Goal: Transaction & Acquisition: Obtain resource

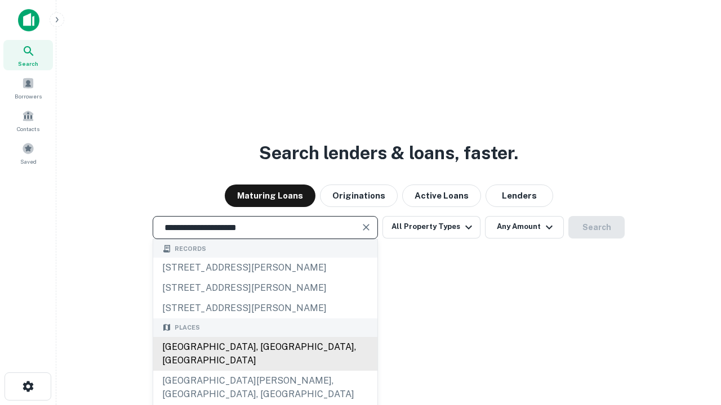
click at [265, 371] on div "[GEOGRAPHIC_DATA], [GEOGRAPHIC_DATA], [GEOGRAPHIC_DATA]" at bounding box center [265, 354] width 224 height 34
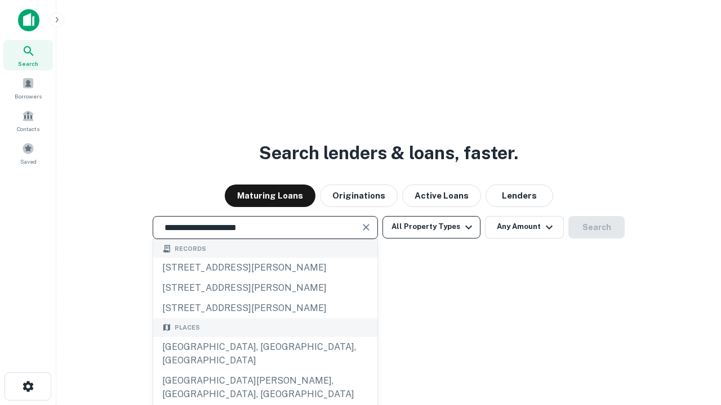
type input "**********"
click at [431, 227] on button "All Property Types" at bounding box center [431, 227] width 98 height 23
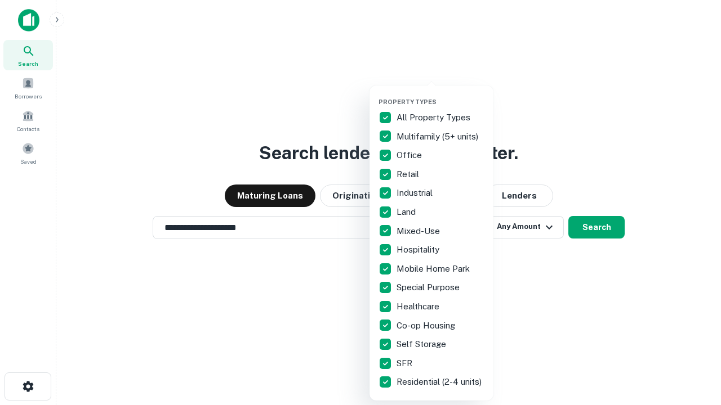
click at [440, 95] on button "button" at bounding box center [440, 95] width 124 height 1
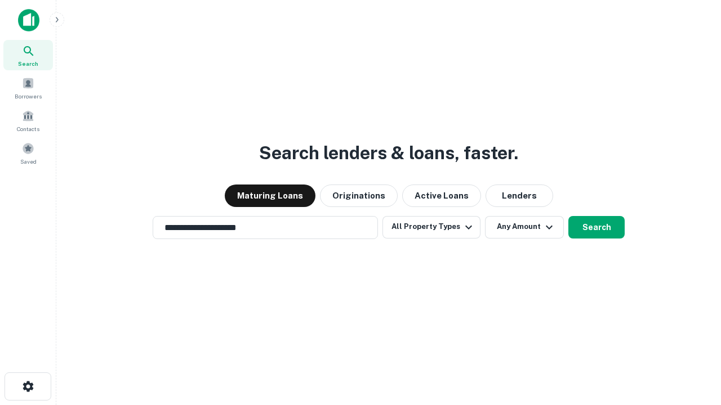
scroll to position [7, 136]
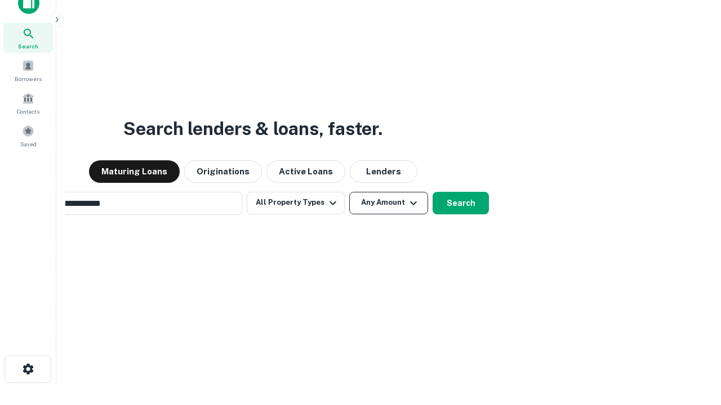
click at [349, 192] on button "Any Amount" at bounding box center [388, 203] width 79 height 23
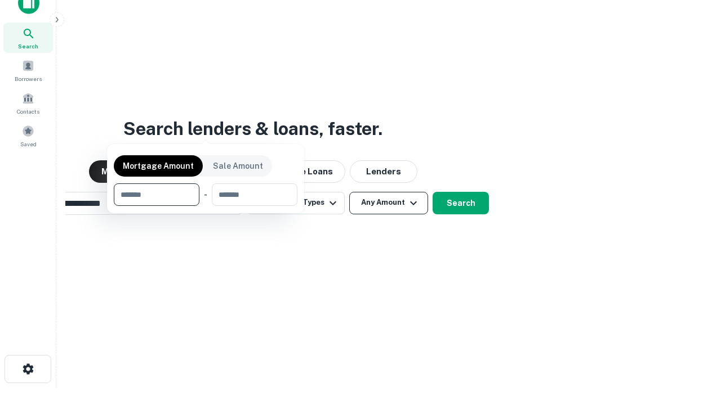
scroll to position [18, 0]
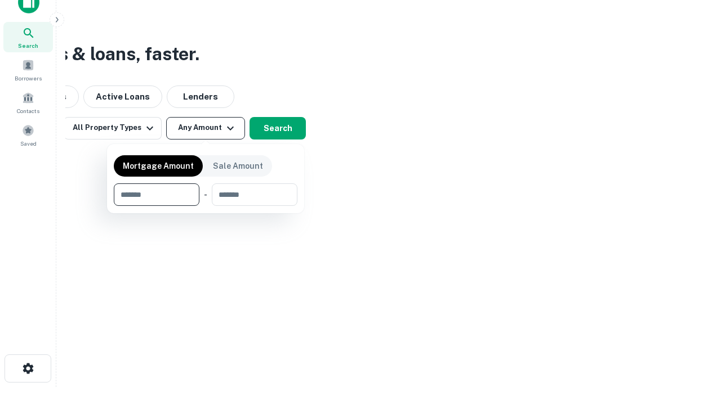
type input "*******"
click at [205, 206] on button "button" at bounding box center [206, 206] width 184 height 1
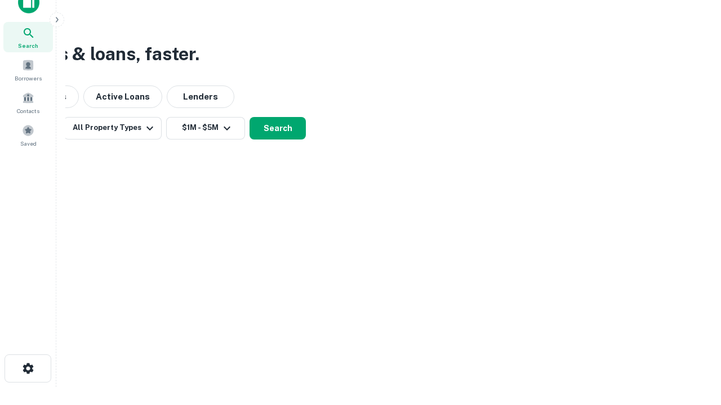
scroll to position [17, 0]
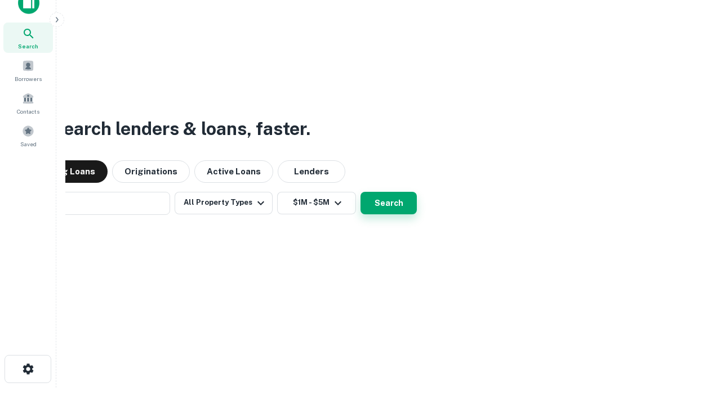
click at [360, 192] on button "Search" at bounding box center [388, 203] width 56 height 23
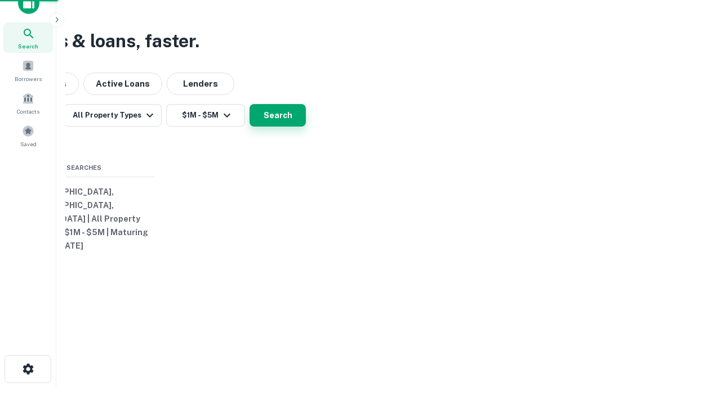
scroll to position [18, 0]
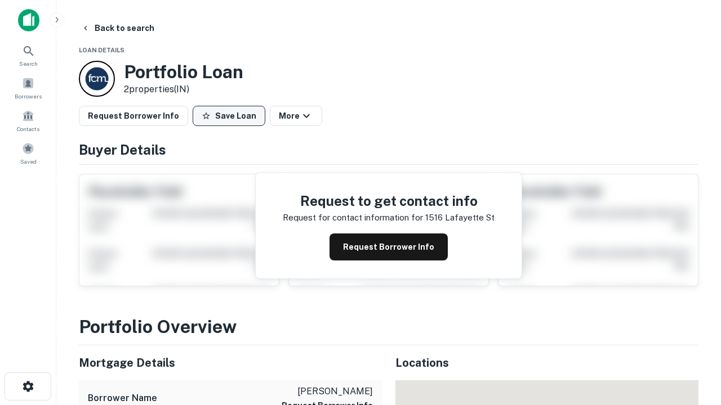
click at [229, 116] on button "Save Loan" at bounding box center [229, 116] width 73 height 20
